Goal: Transaction & Acquisition: Purchase product/service

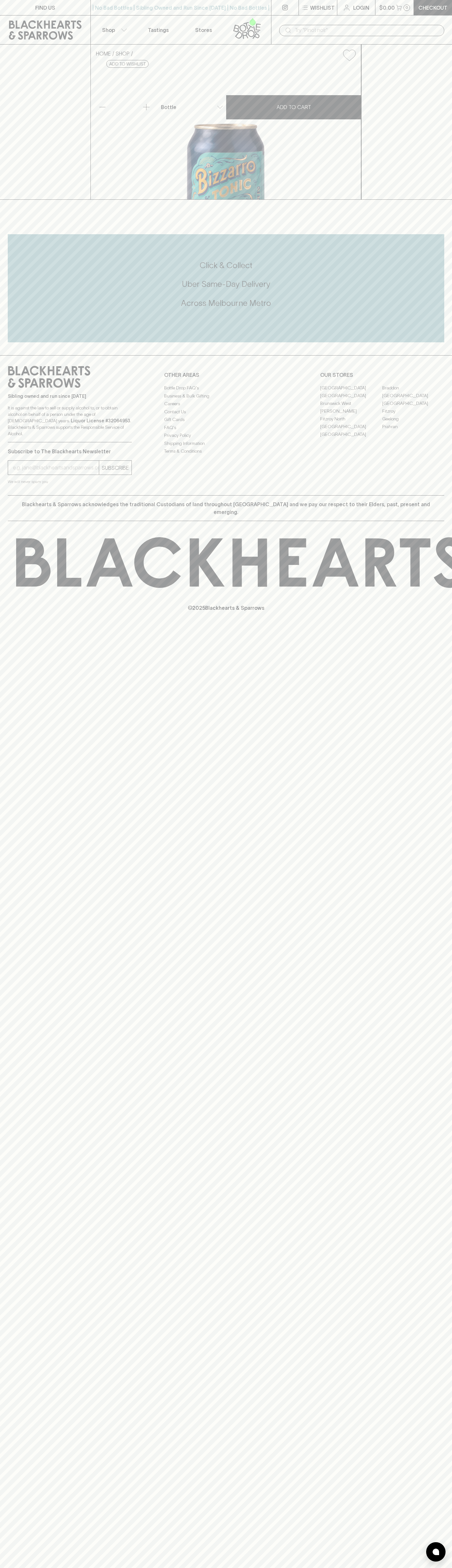
click at [228, 13] on div "| No Bad Bottles | Sibling Owned and Run Since [DATE] | No Bad Bottles | Siblin…" at bounding box center [180, 7] width 181 height 15
click at [421, 495] on div "Sibling owned and run since [DATE] It is against the law to sell or supply alco…" at bounding box center [226, 425] width 452 height 140
click at [328, 1567] on html "FIND US | No Bad Bottles | Sibling Owned and Run Since [DATE] | No Bad Bottles …" at bounding box center [226, 784] width 452 height 1568
click at [2, 1452] on div "FIND US | No Bad Bottles | Sibling Owned and Run Since [DATE] | No Bad Bottles …" at bounding box center [226, 784] width 452 height 1568
